Goal: Task Accomplishment & Management: Manage account settings

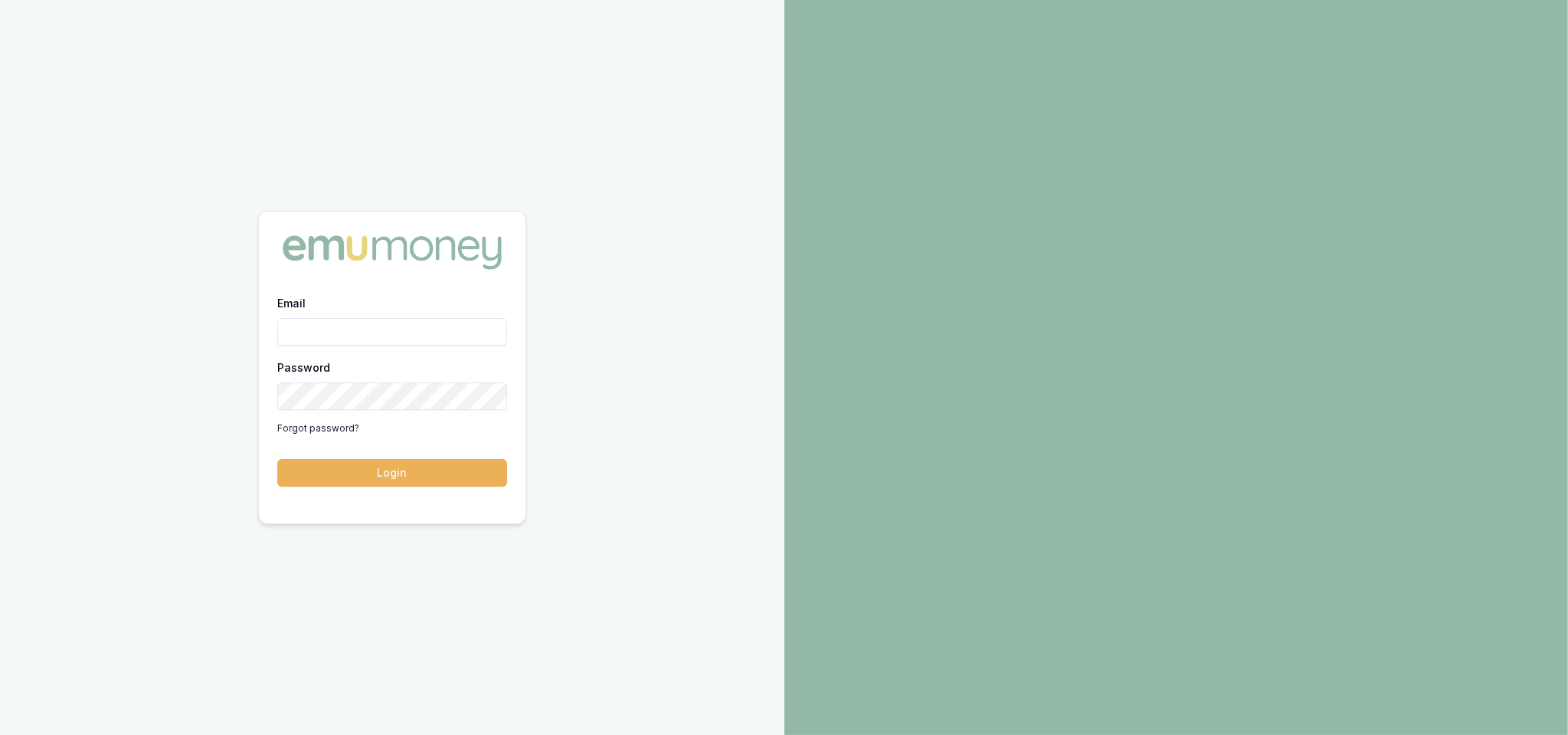
click at [335, 333] on input "Email" at bounding box center [393, 332] width 230 height 27
type input "[PERSON_NAME][EMAIL_ADDRESS][PERSON_NAME][DOMAIN_NAME]"
click at [451, 462] on button "Login" at bounding box center [393, 472] width 230 height 27
